Goal: Task Accomplishment & Management: Use online tool/utility

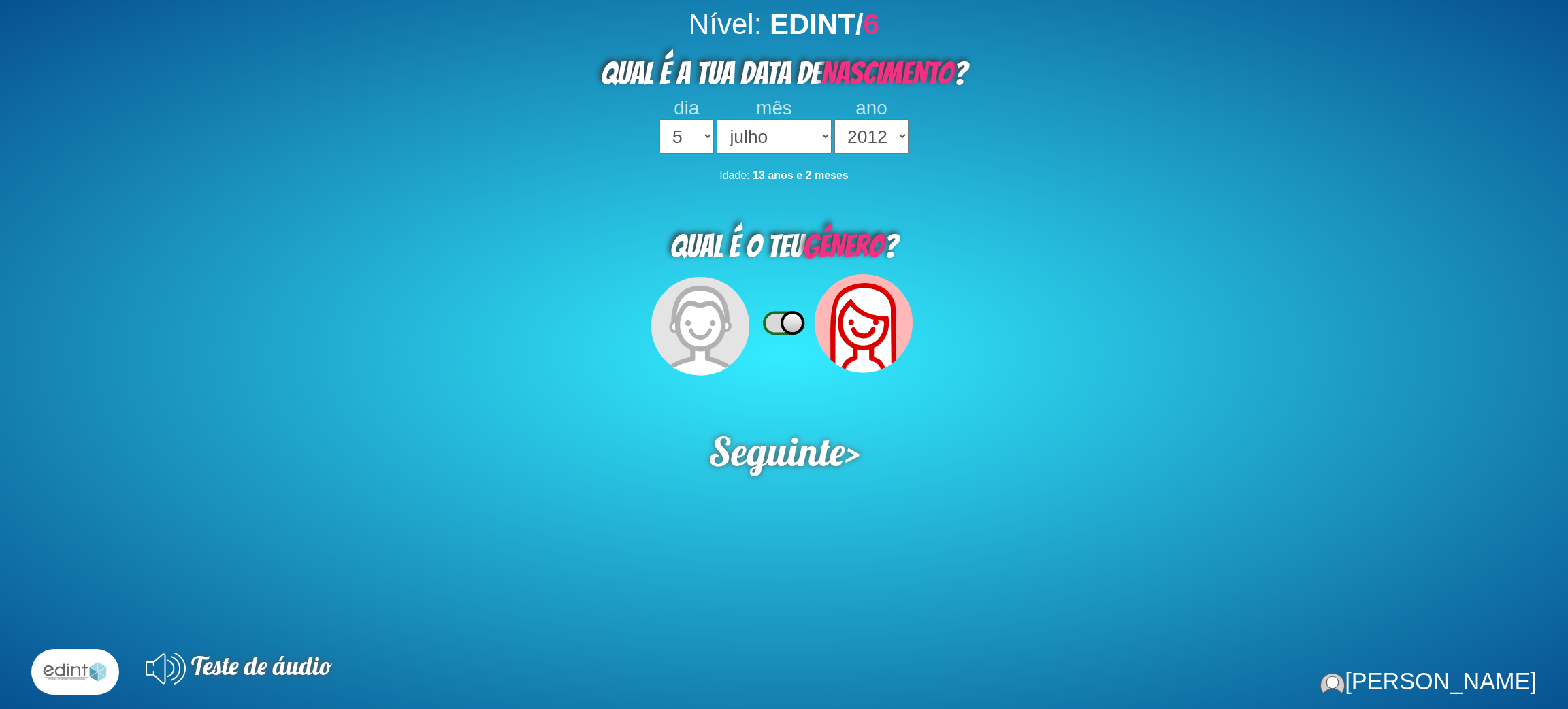
select select "5"
select select "07"
select select "2012"
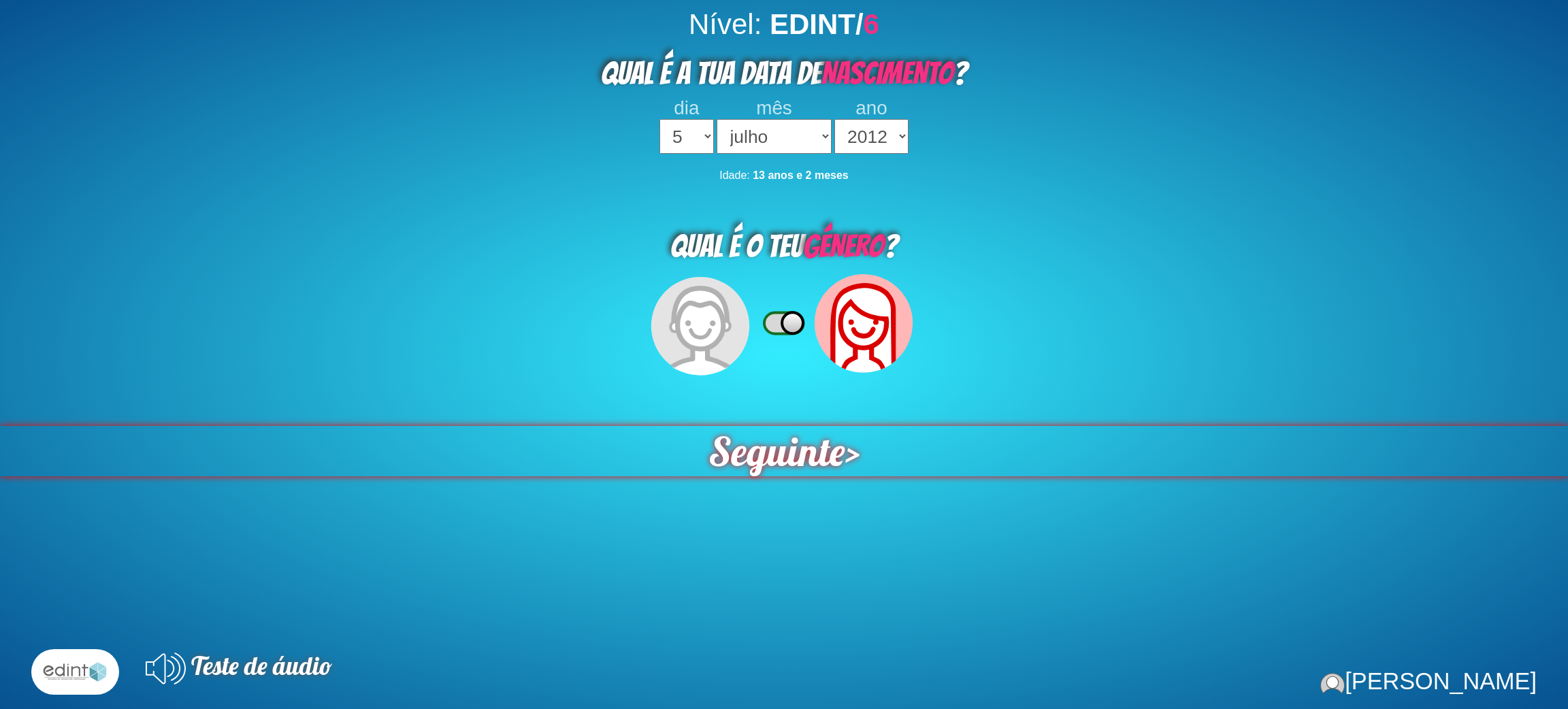
click at [778, 433] on span "Seguinte" at bounding box center [778, 450] width 137 height 51
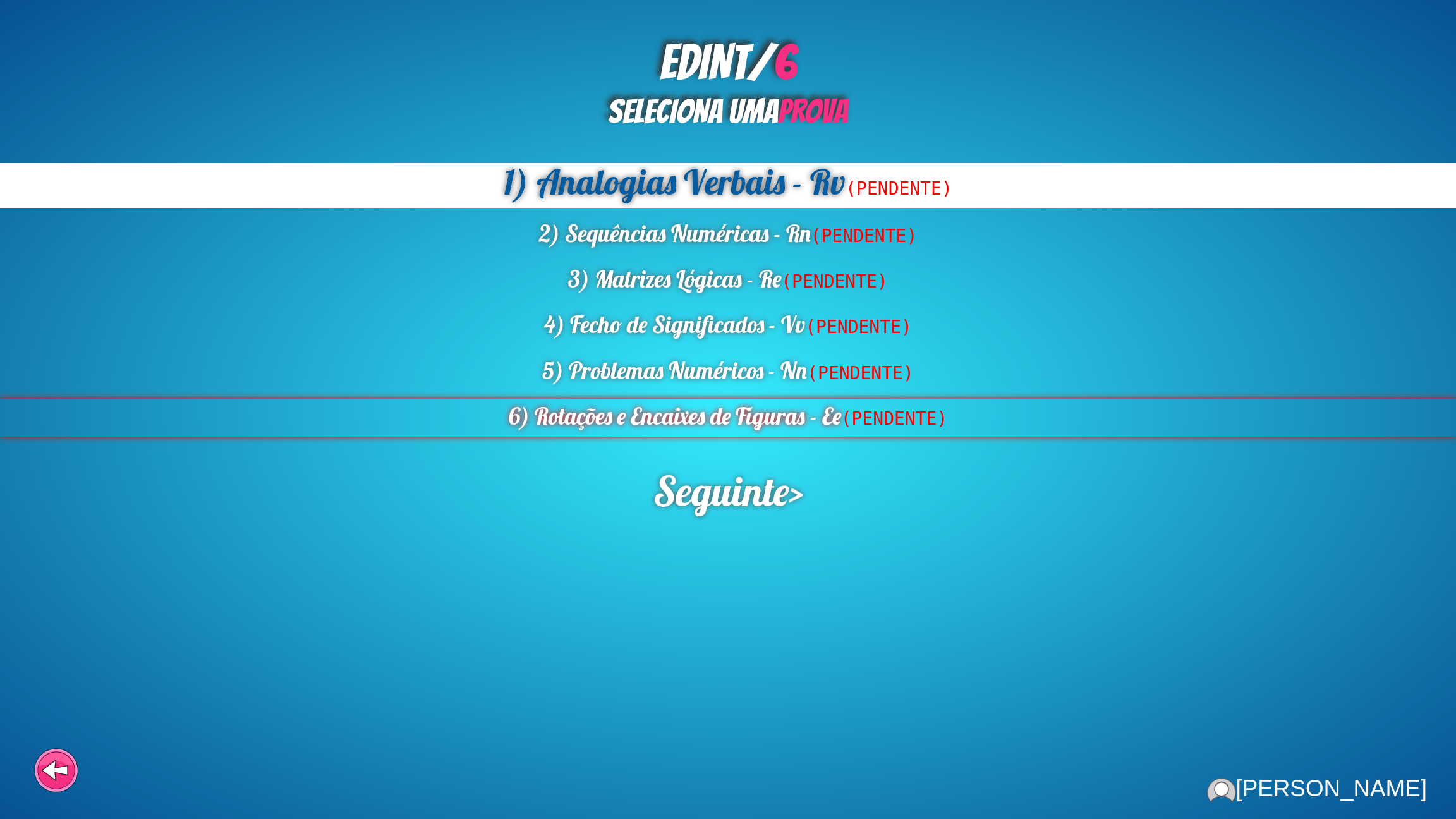
click at [704, 410] on div "6) Rotações e Encaixes de Figuras - Ee (PENDENTE)" at bounding box center [728, 417] width 1456 height 37
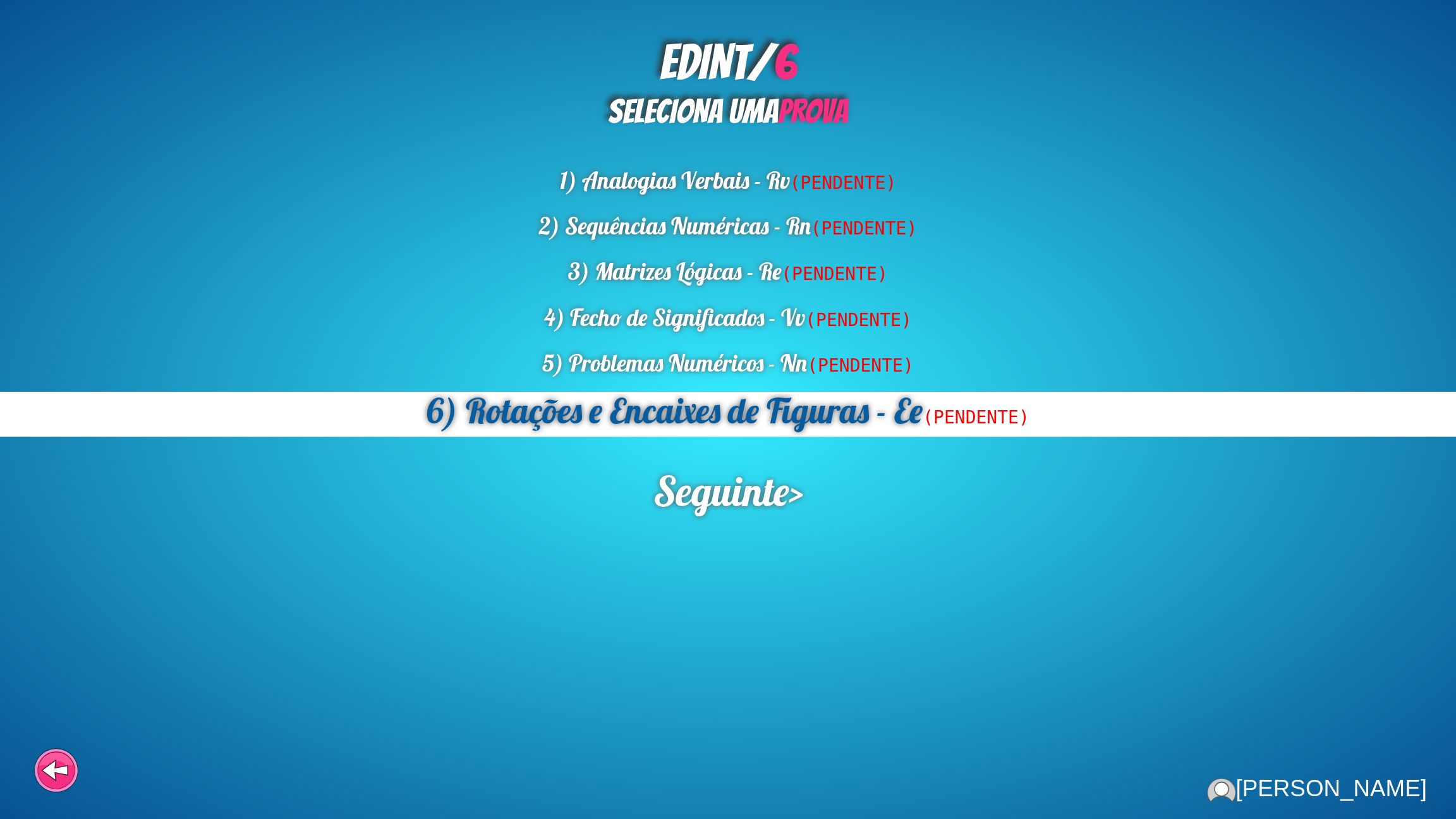
click at [719, 483] on span "Seguinte" at bounding box center [720, 490] width 135 height 51
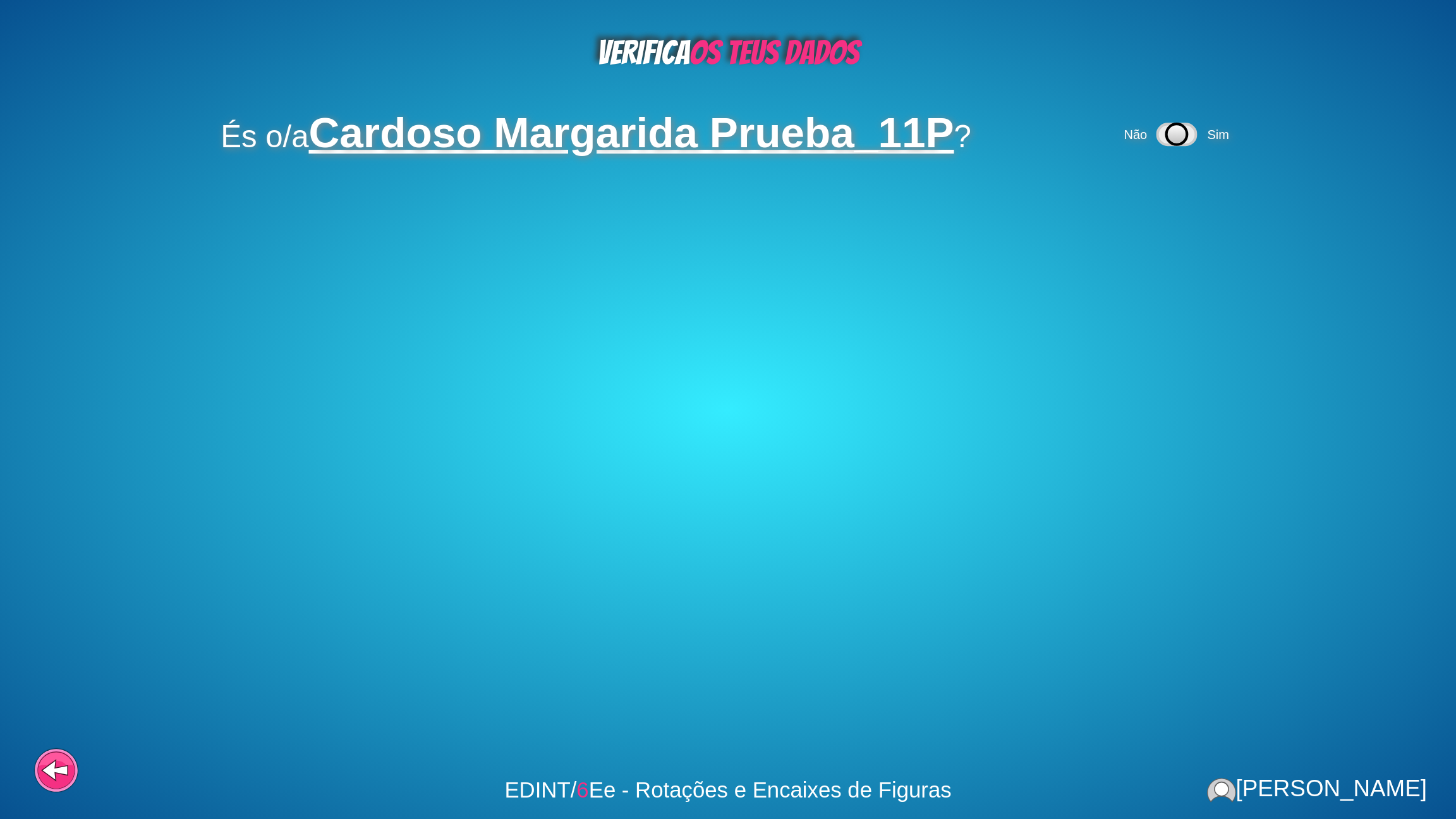
click at [1190, 139] on icon at bounding box center [1176, 134] width 39 height 21
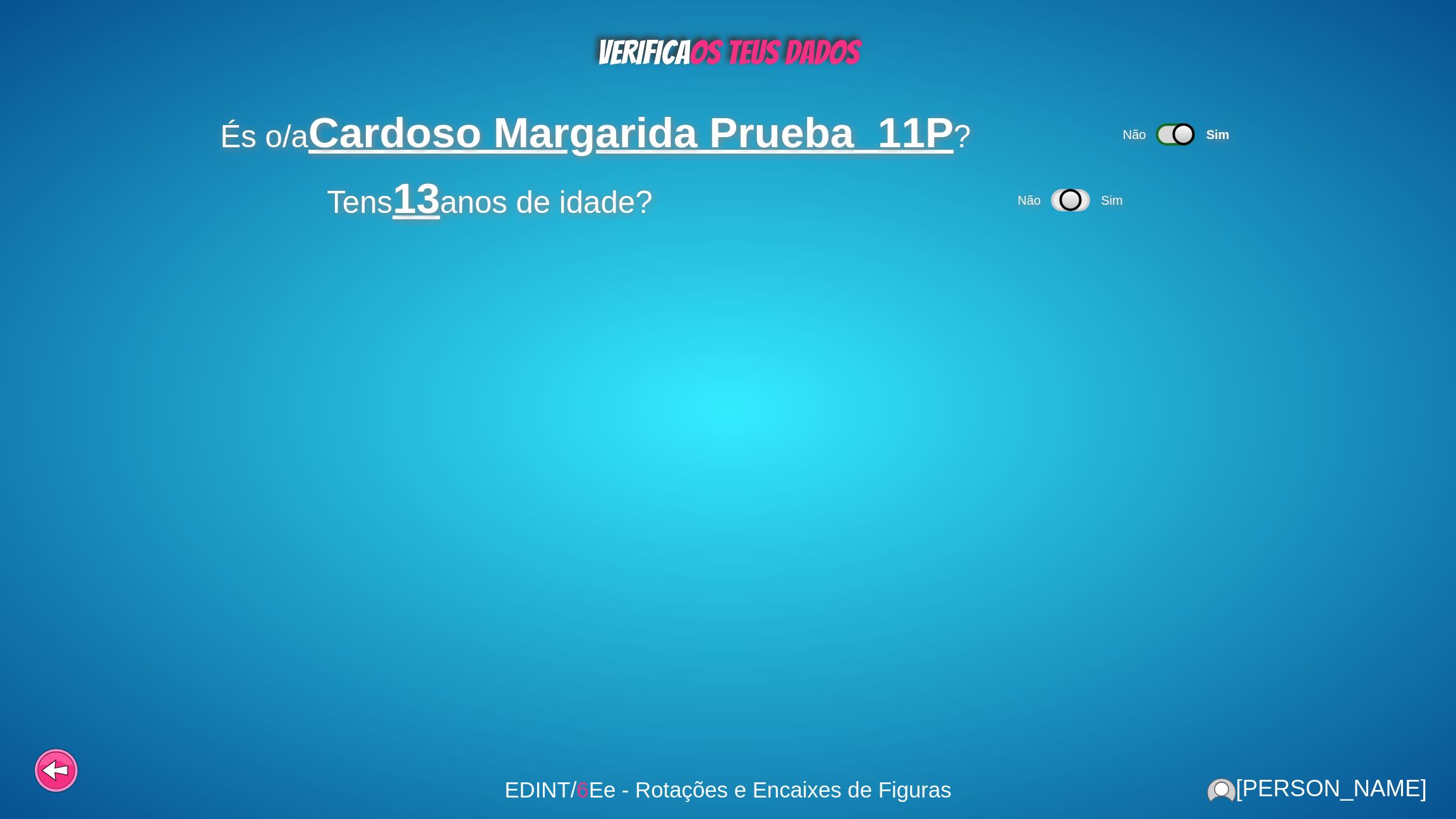
click at [1094, 197] on div "Não Sim" at bounding box center [1071, 199] width 114 height 42
click at [1118, 199] on span "Sim" at bounding box center [1111, 199] width 21 height 14
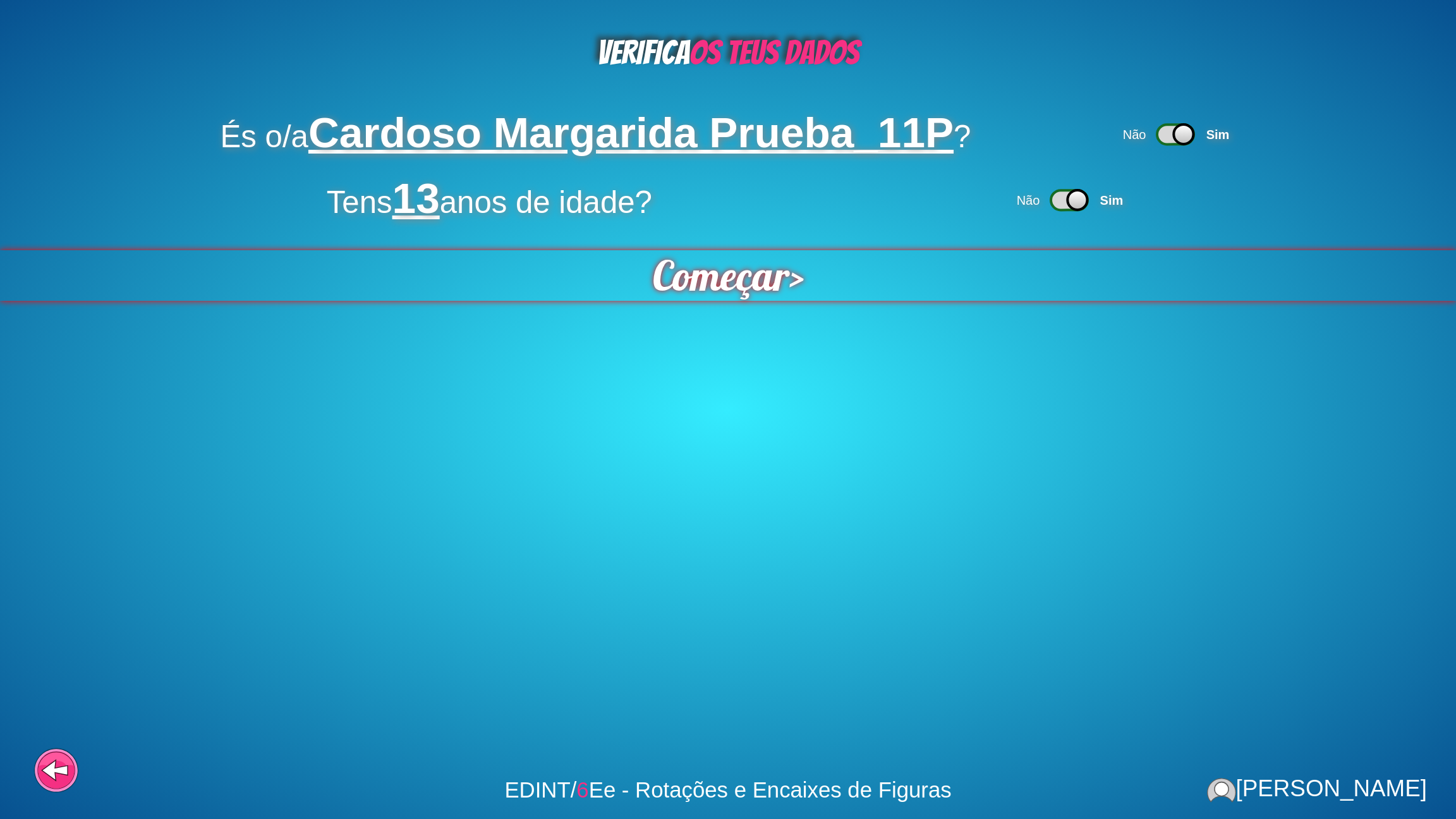
click at [677, 252] on span "Começar" at bounding box center [720, 275] width 137 height 51
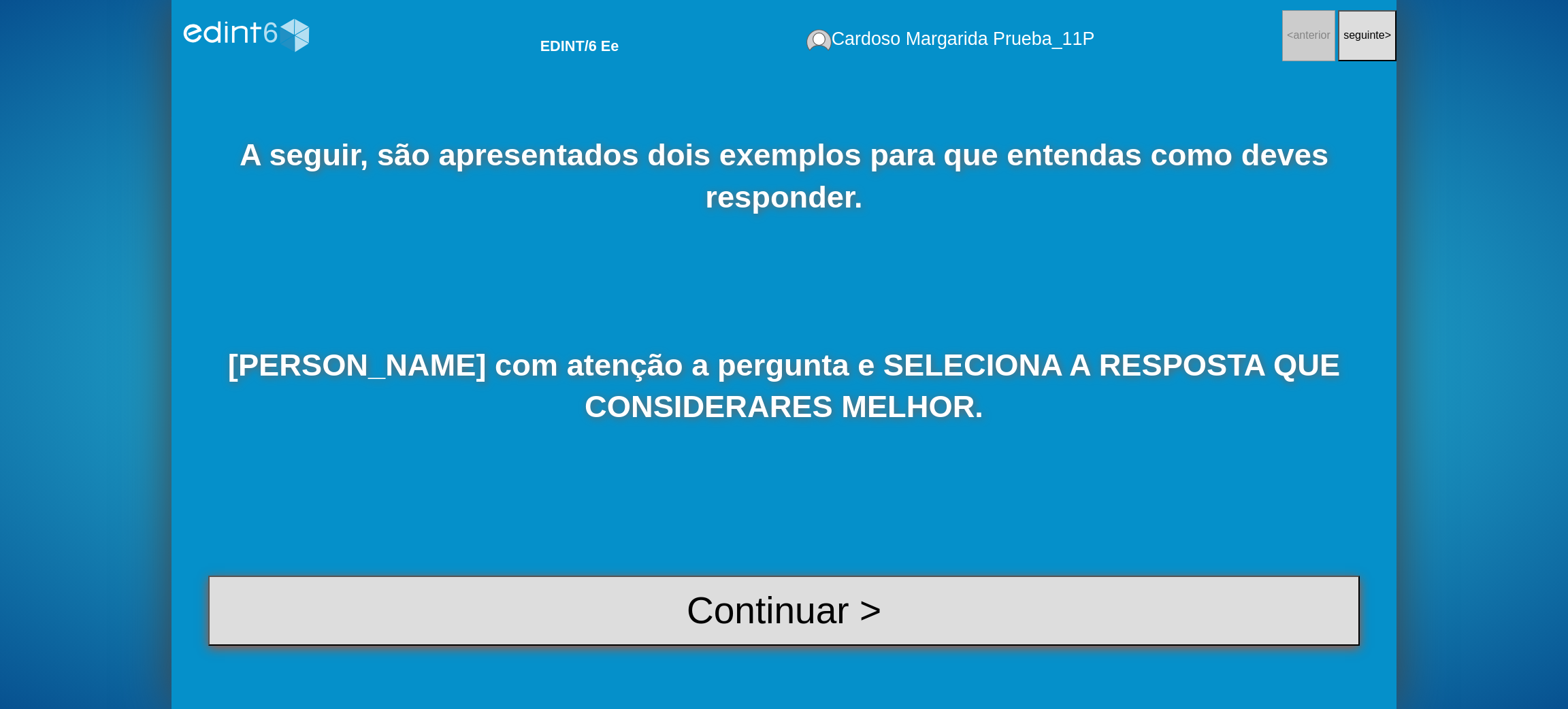
click at [770, 608] on button "Continuar >" at bounding box center [784, 611] width 1151 height 70
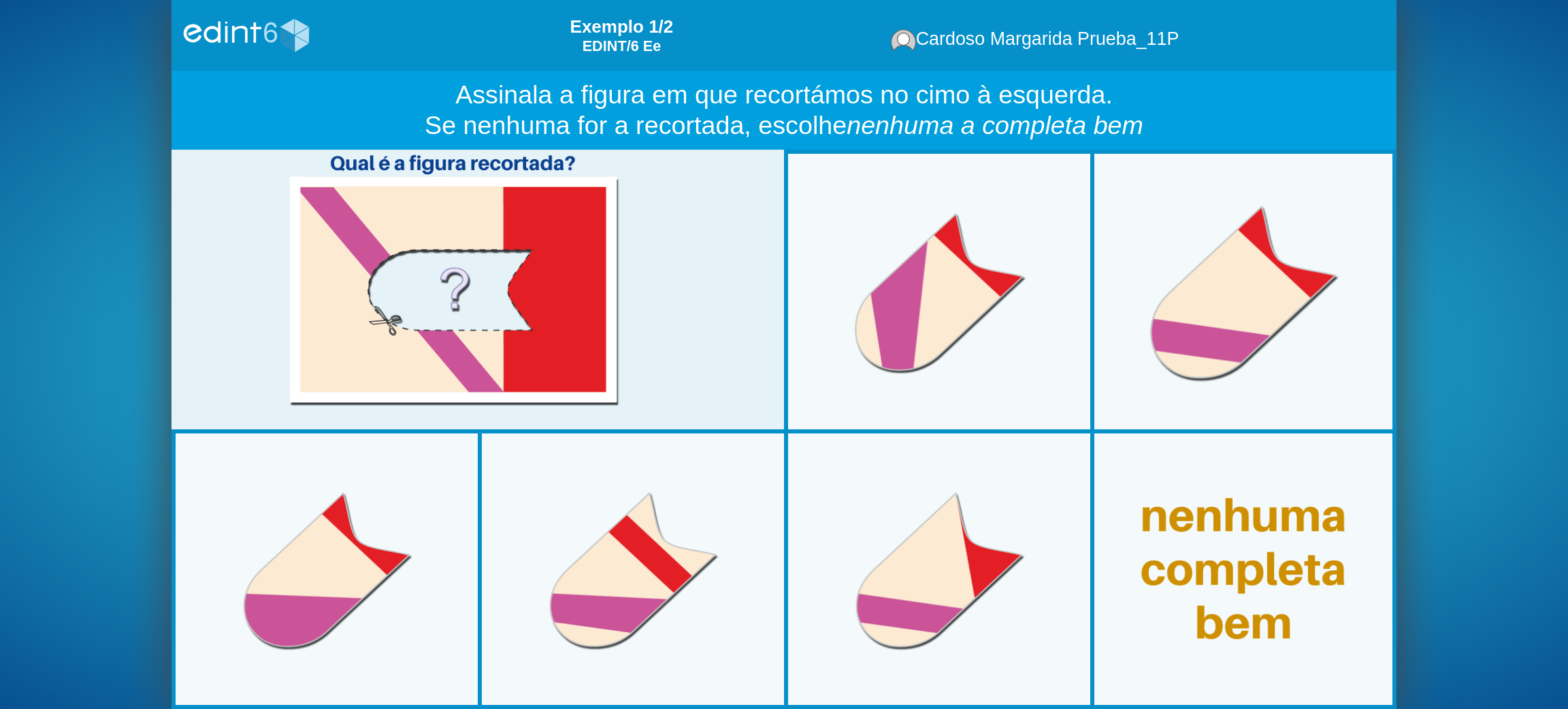
click at [1174, 366] on div at bounding box center [1243, 291] width 303 height 303
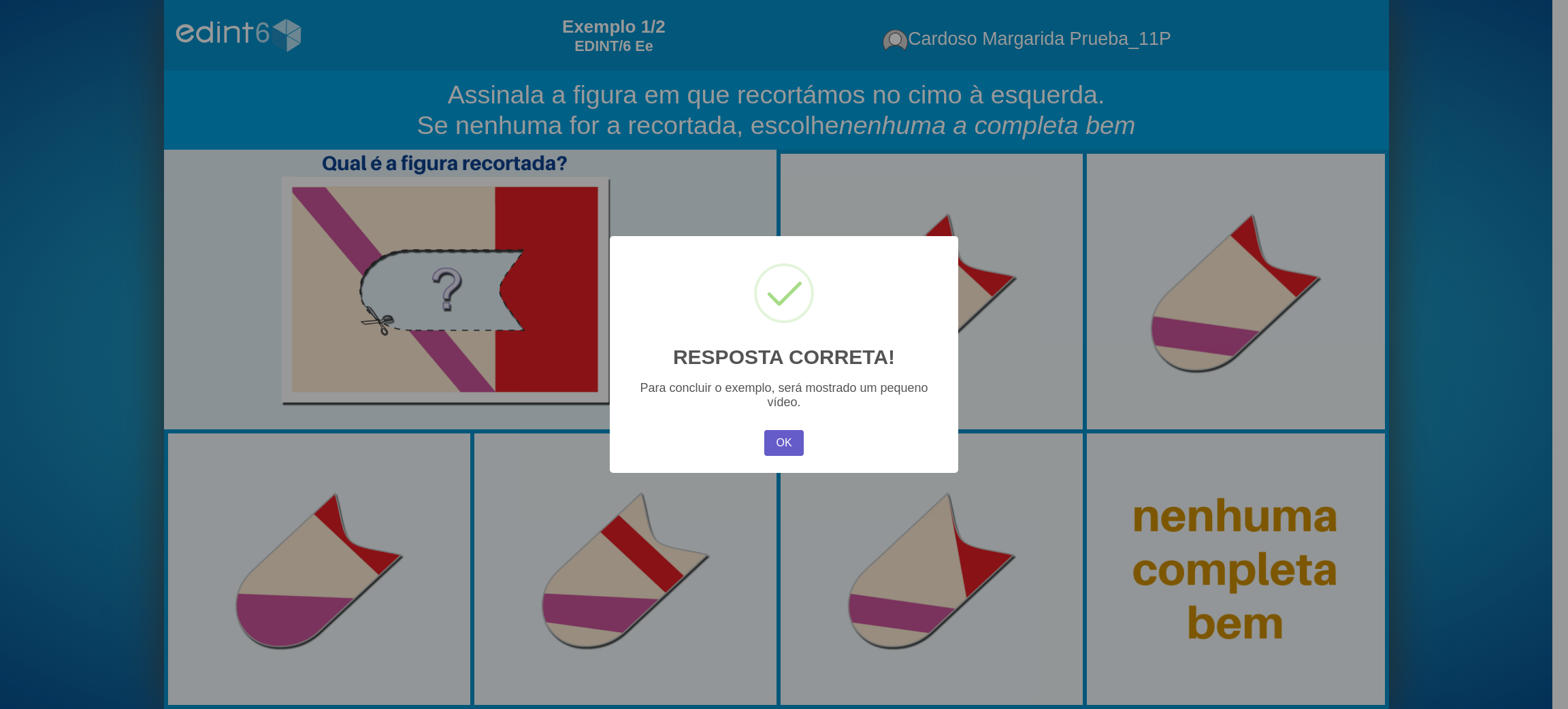
click at [785, 443] on button "OK" at bounding box center [784, 443] width 40 height 26
